Goal: Find specific page/section: Find specific page/section

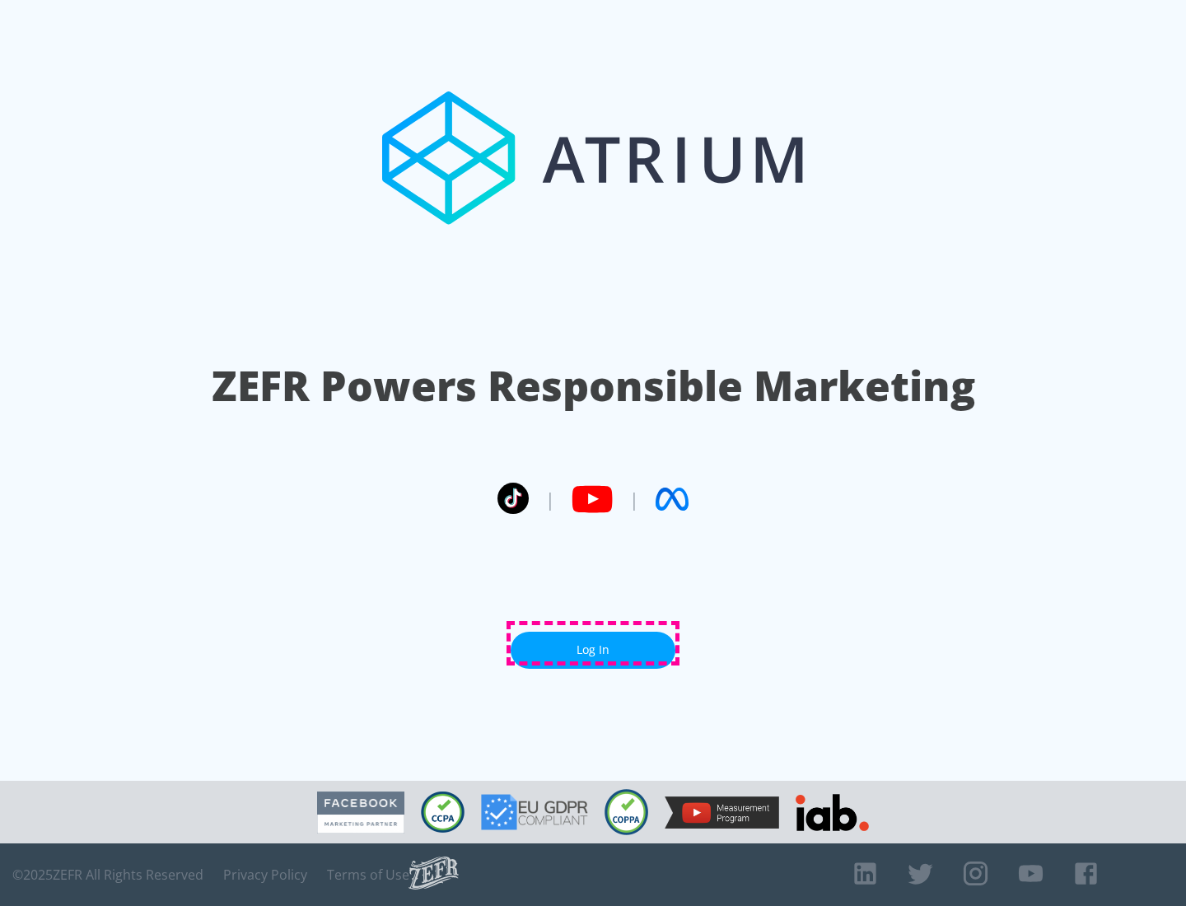
click at [593, 643] on link "Log In" at bounding box center [593, 650] width 165 height 37
